Goal: Task Accomplishment & Management: Use online tool/utility

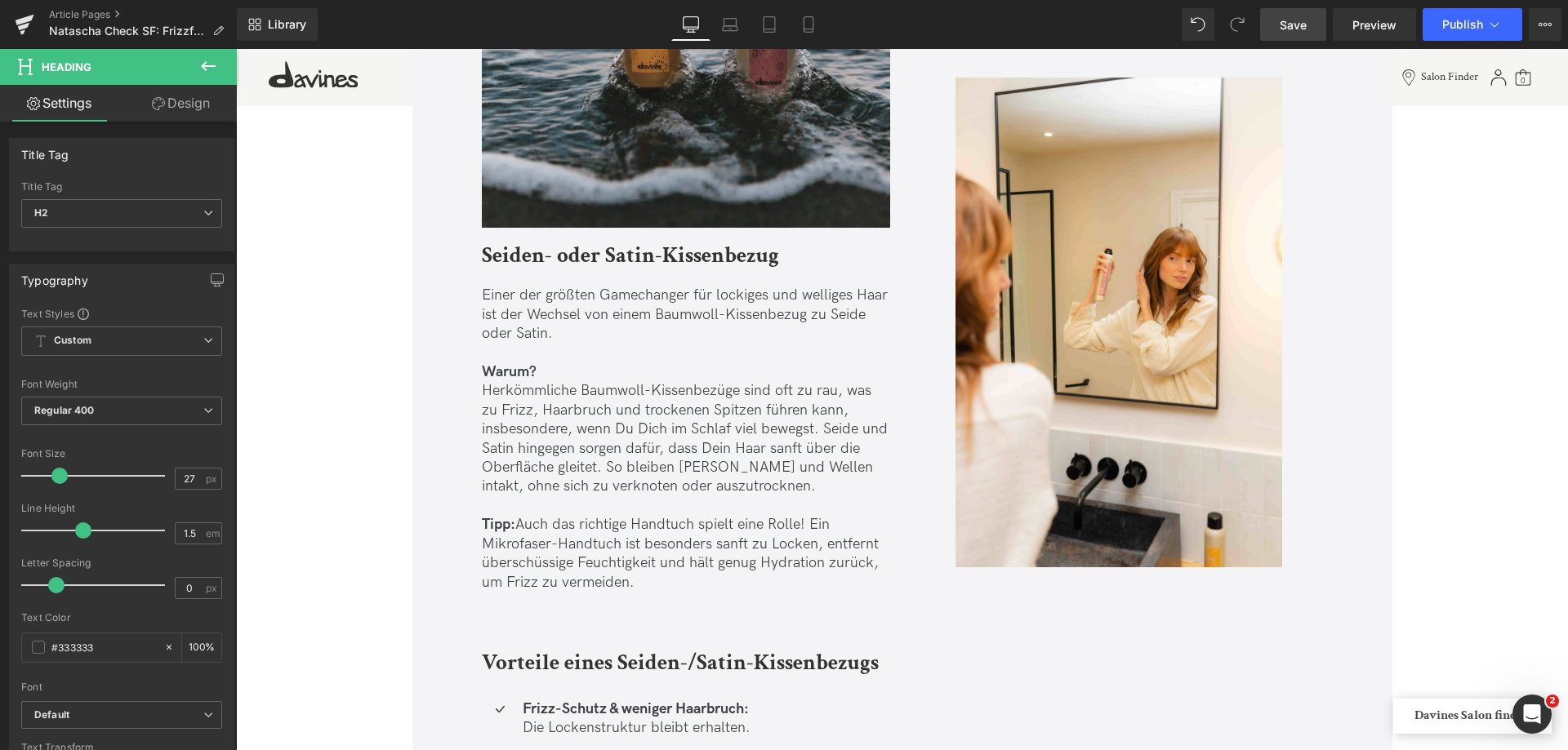
click at [1304, 29] on span "Save" at bounding box center [1293, 25] width 27 height 17
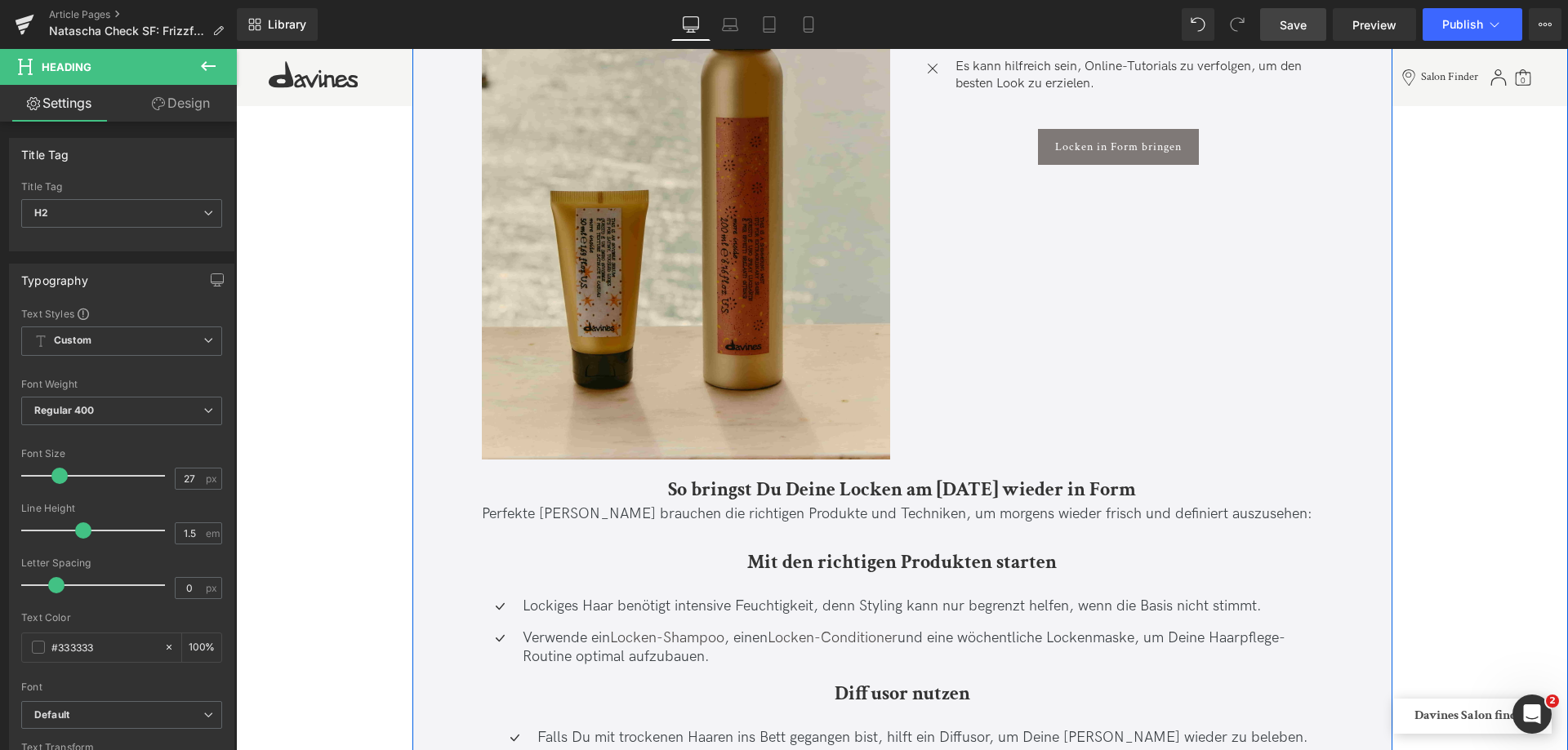
scroll to position [10998, 0]
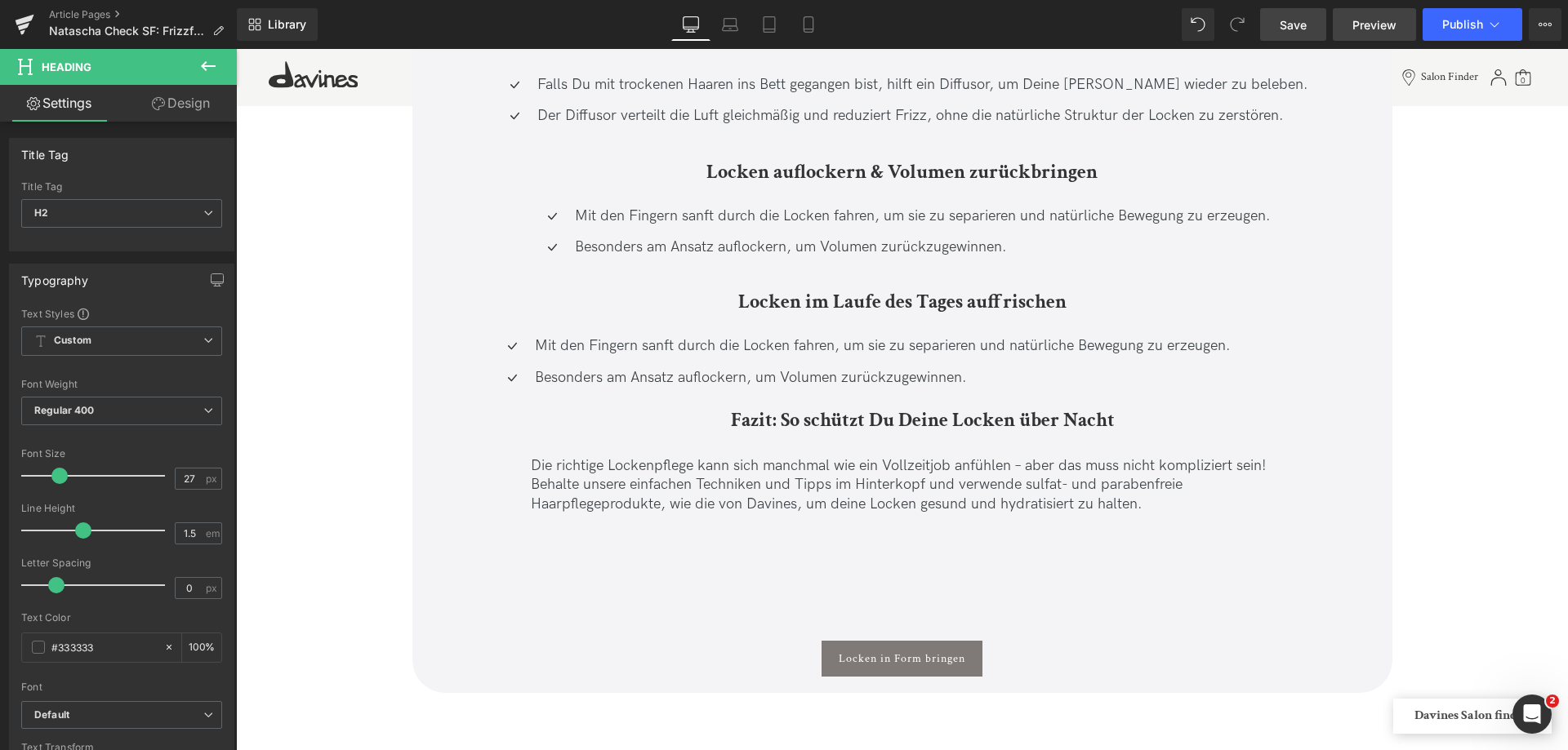
click at [1372, 24] on span "Preview" at bounding box center [1373, 25] width 44 height 17
click at [1278, 21] on link "Save" at bounding box center [1293, 25] width 66 height 33
click at [111, 11] on link "Article Pages" at bounding box center [143, 15] width 188 height 13
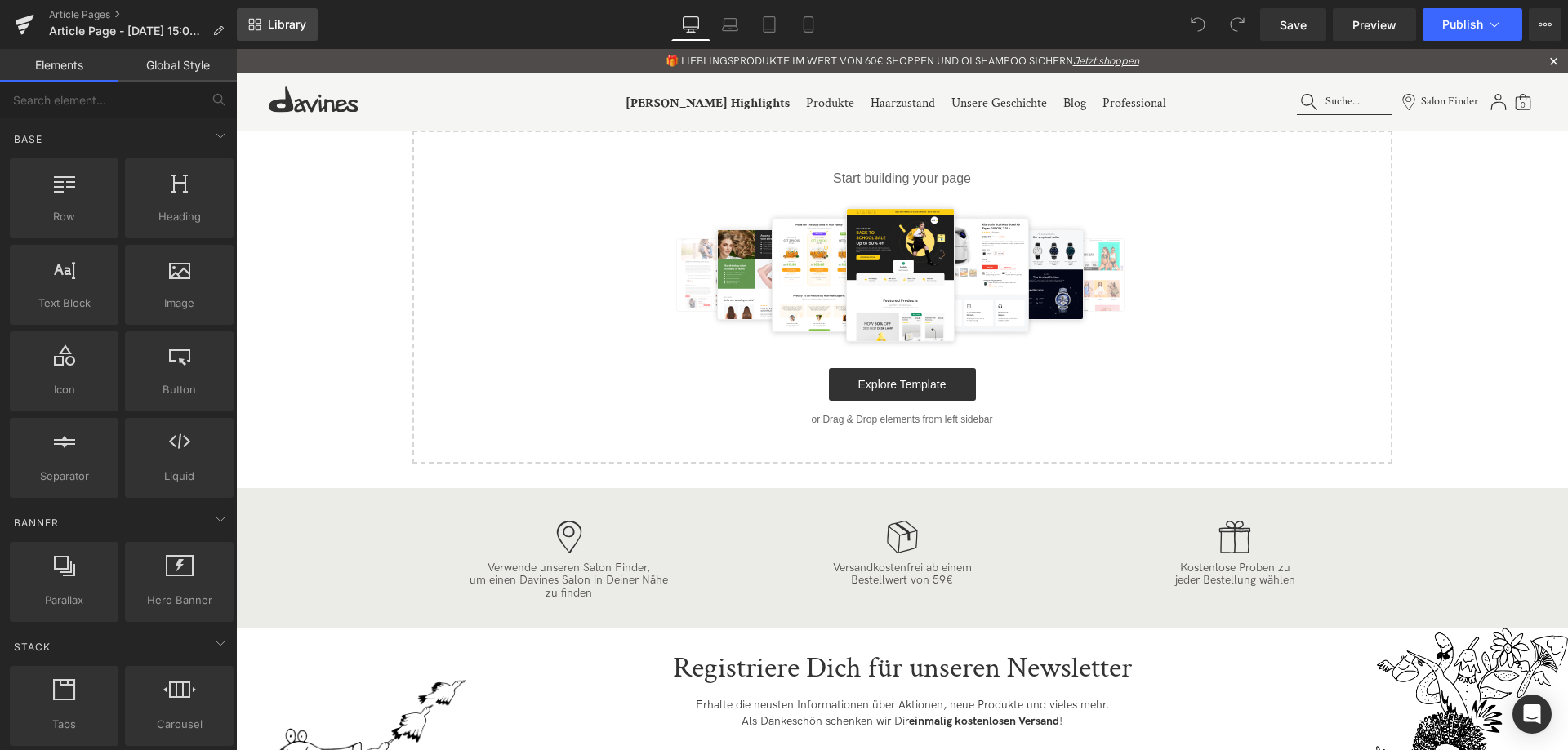
click at [312, 33] on link "Library" at bounding box center [277, 25] width 81 height 33
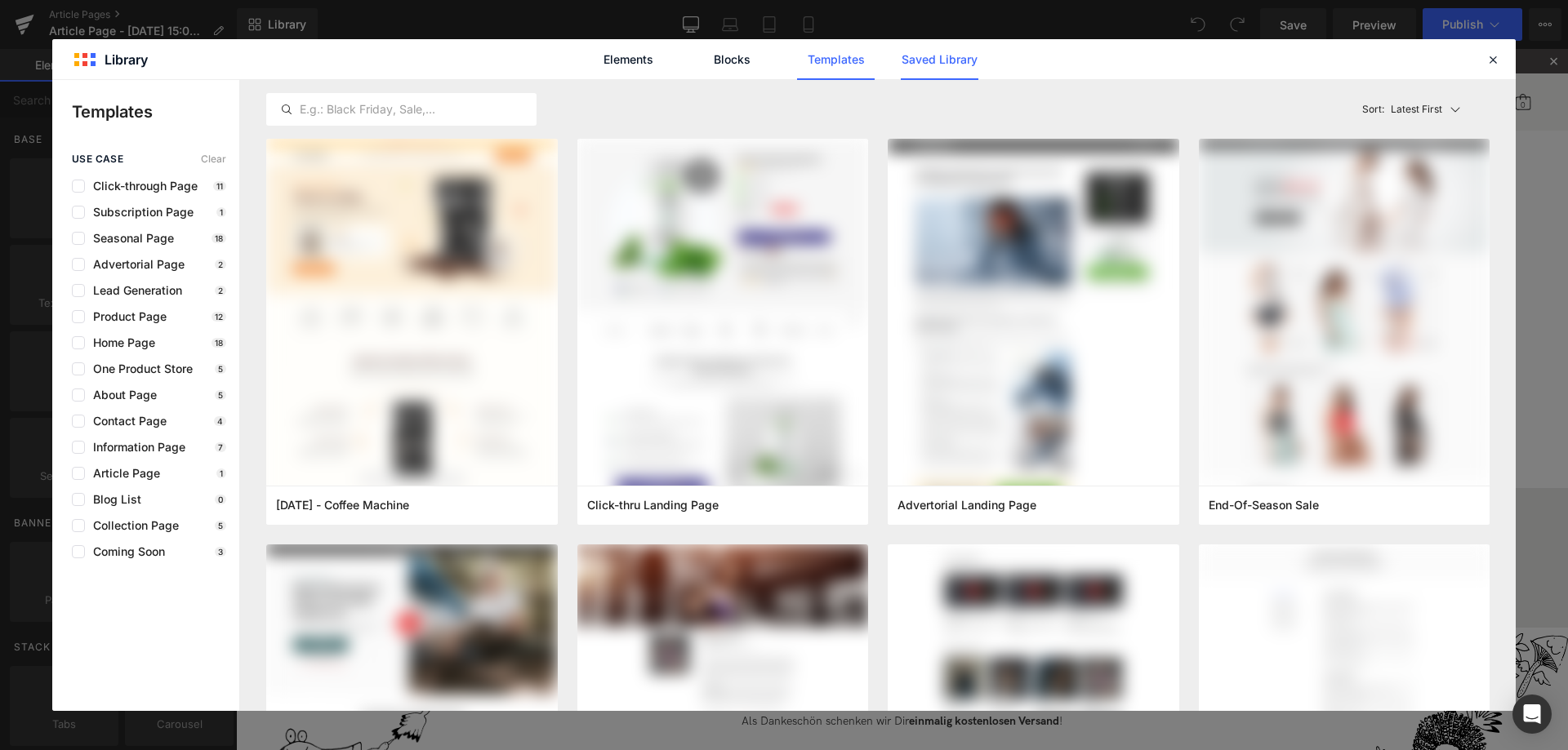
click at [908, 67] on link "Saved Library" at bounding box center [939, 60] width 77 height 41
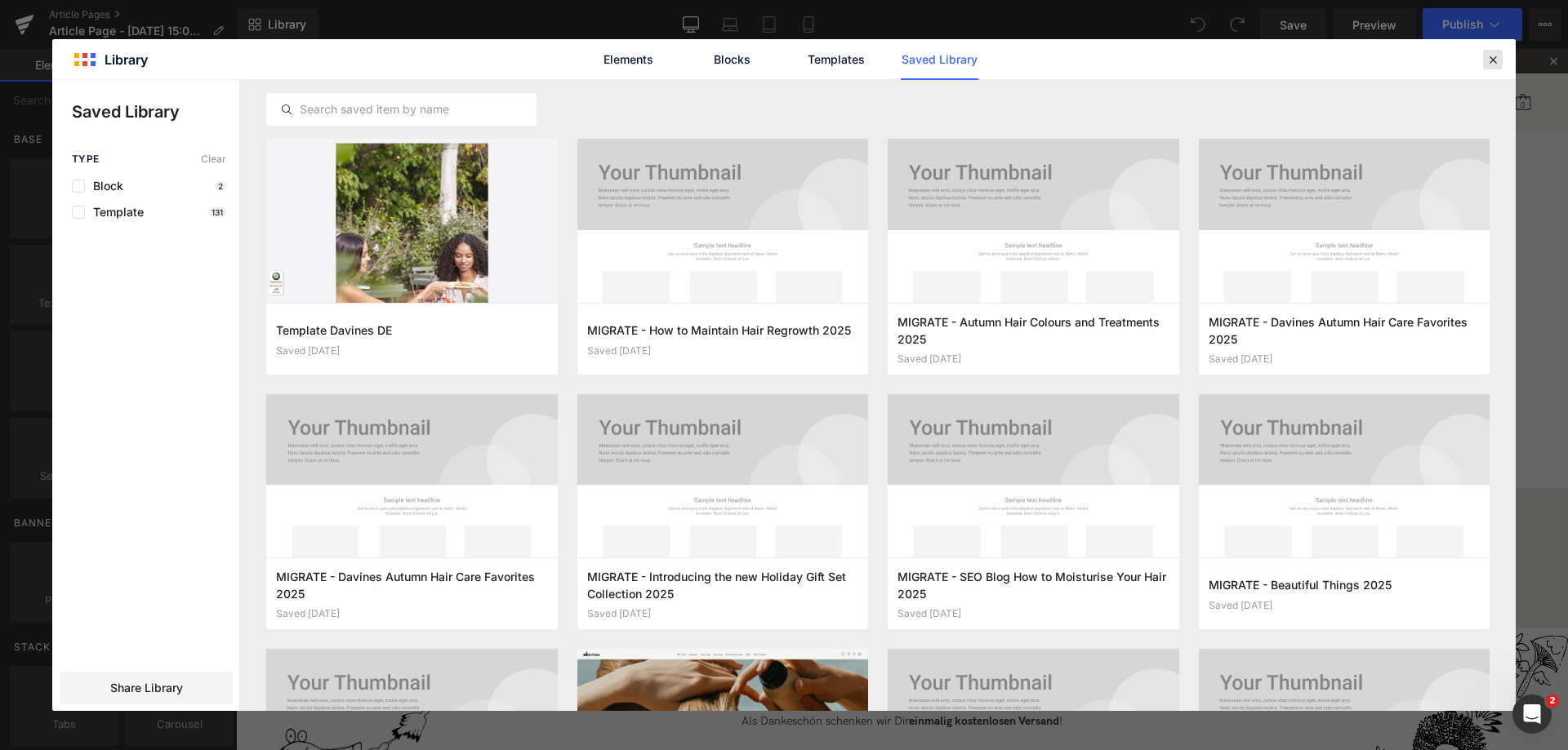
click at [1487, 59] on icon at bounding box center [1493, 59] width 15 height 15
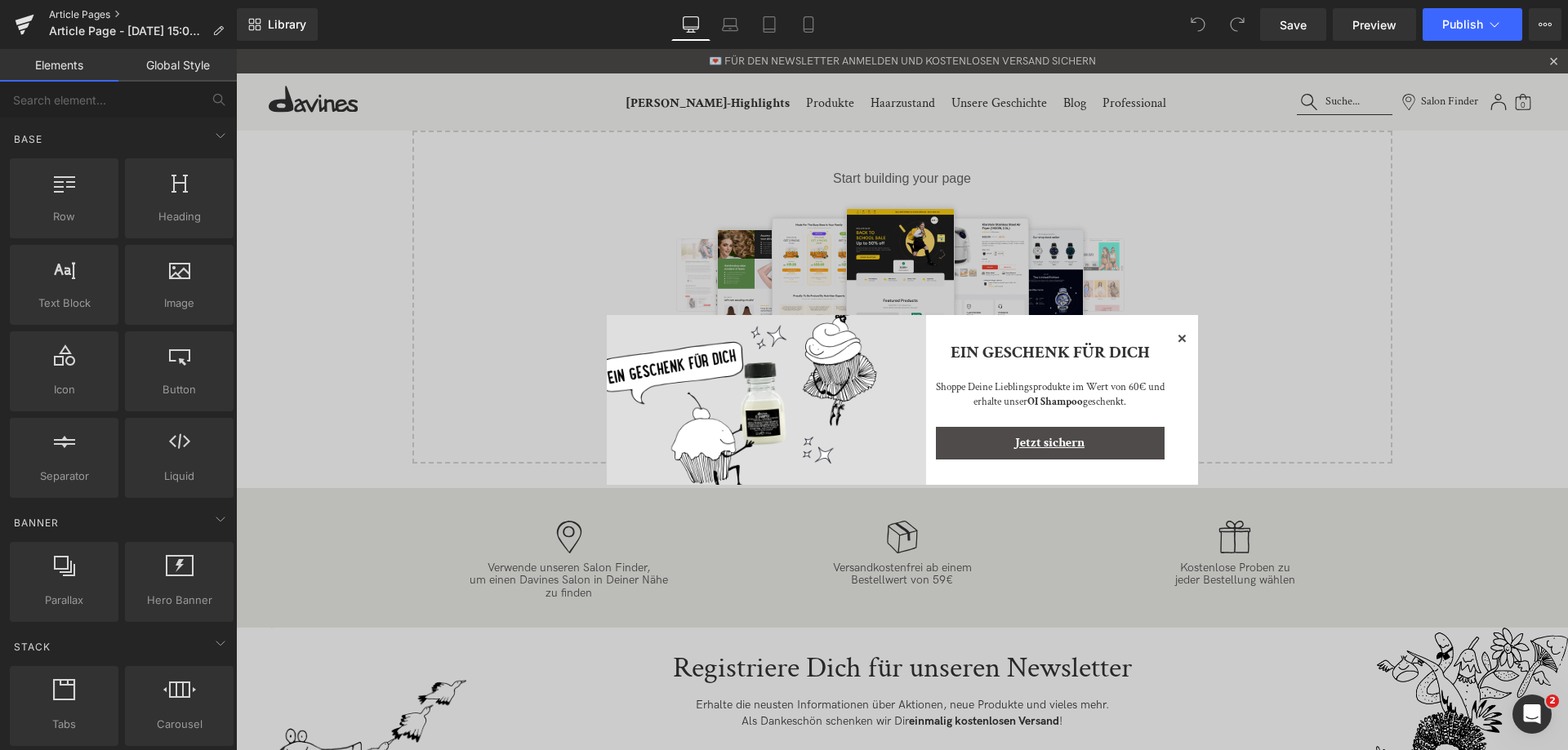
click at [101, 16] on link "Article Pages" at bounding box center [143, 15] width 188 height 13
